Goal: Find specific page/section: Find specific page/section

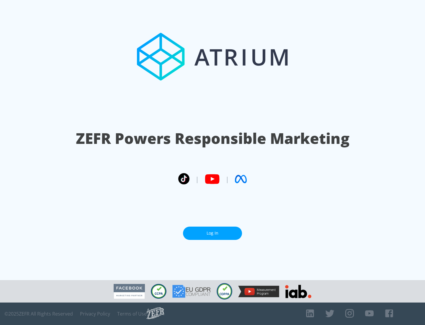
click at [213, 231] on link "Log In" at bounding box center [212, 232] width 59 height 13
